Goal: Information Seeking & Learning: Learn about a topic

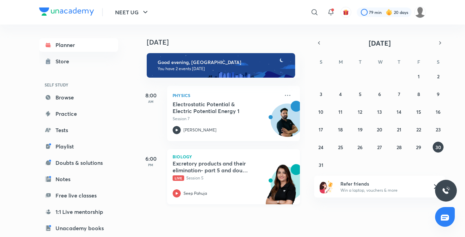
click at [173, 194] on icon at bounding box center [177, 193] width 8 height 8
click at [174, 194] on icon at bounding box center [177, 193] width 8 height 8
click at [174, 176] on span "Live" at bounding box center [179, 177] width 12 height 5
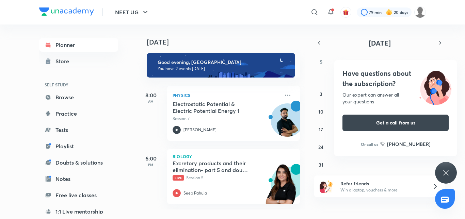
click at [451, 172] on div "Have questions about the subscription? Our expert can answer all your questions…" at bounding box center [446, 173] width 22 height 22
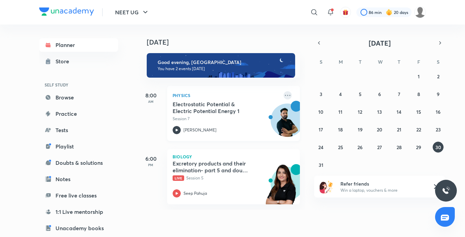
click at [284, 92] on icon at bounding box center [288, 95] width 8 height 8
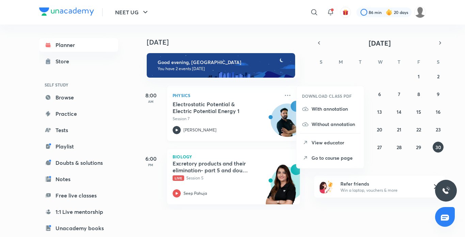
click at [175, 129] on icon at bounding box center [177, 130] width 8 height 8
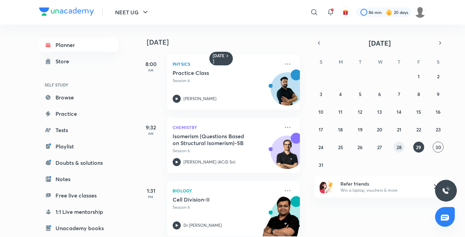
click at [396, 152] on button "28" at bounding box center [399, 147] width 11 height 11
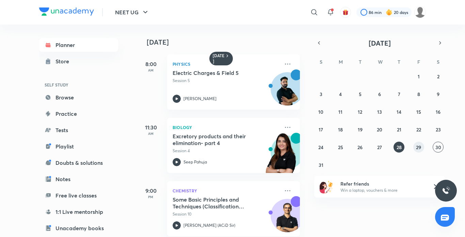
click at [421, 148] on abbr "29" at bounding box center [418, 147] width 5 height 6
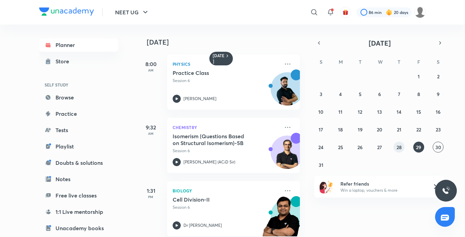
click at [400, 146] on abbr "28" at bounding box center [399, 147] width 5 height 6
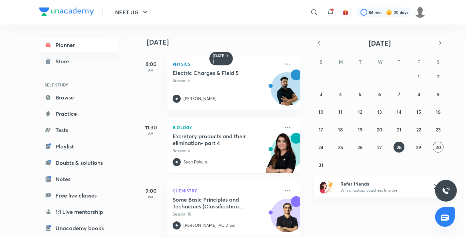
click at [177, 165] on icon at bounding box center [177, 162] width 8 height 8
click at [382, 148] on abbr "27" at bounding box center [379, 147] width 5 height 6
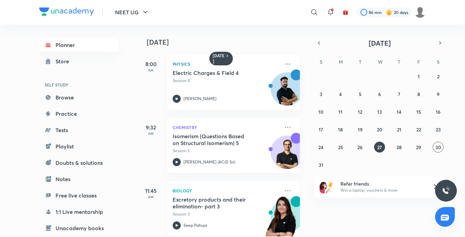
click at [174, 227] on icon at bounding box center [177, 225] width 8 height 8
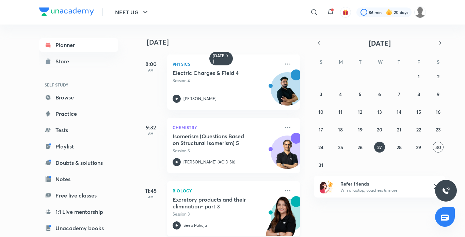
click at [174, 227] on icon at bounding box center [177, 225] width 8 height 8
click at [174, 209] on div "Excretory products and their elimination- part 3 Session 3" at bounding box center [226, 206] width 107 height 21
click at [174, 209] on h5 "Excretory products and their elimination- part 3" at bounding box center [215, 203] width 85 height 14
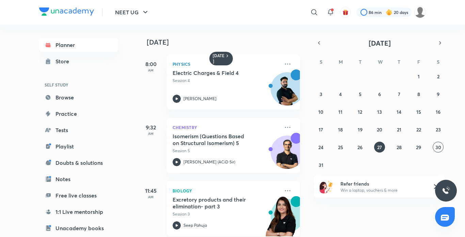
click at [174, 209] on h5 "Excretory products and their elimination- part 3" at bounding box center [215, 203] width 85 height 14
